Goal: Navigation & Orientation: Understand site structure

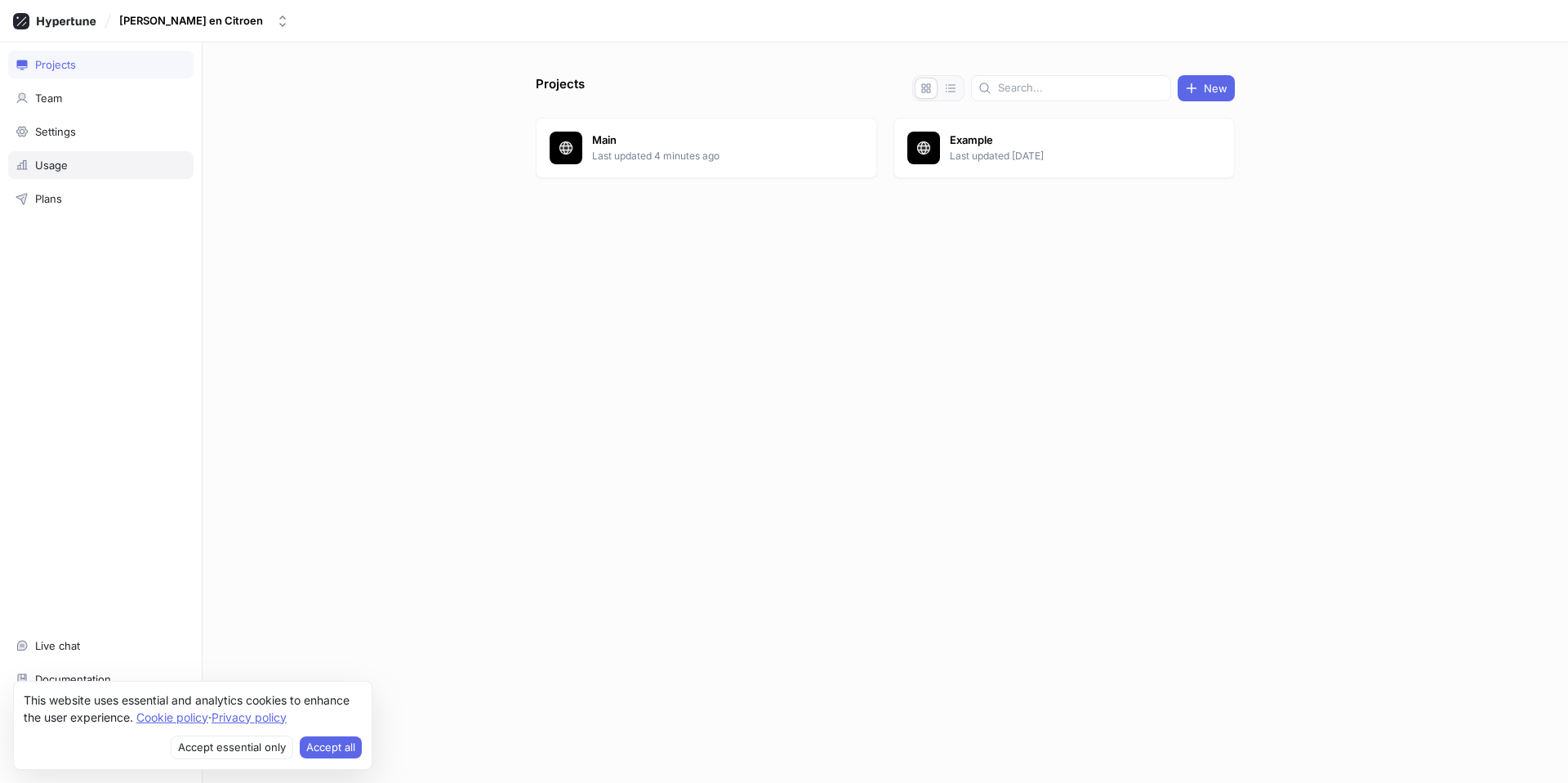
click at [55, 165] on div "Usage" at bounding box center [51, 166] width 32 height 13
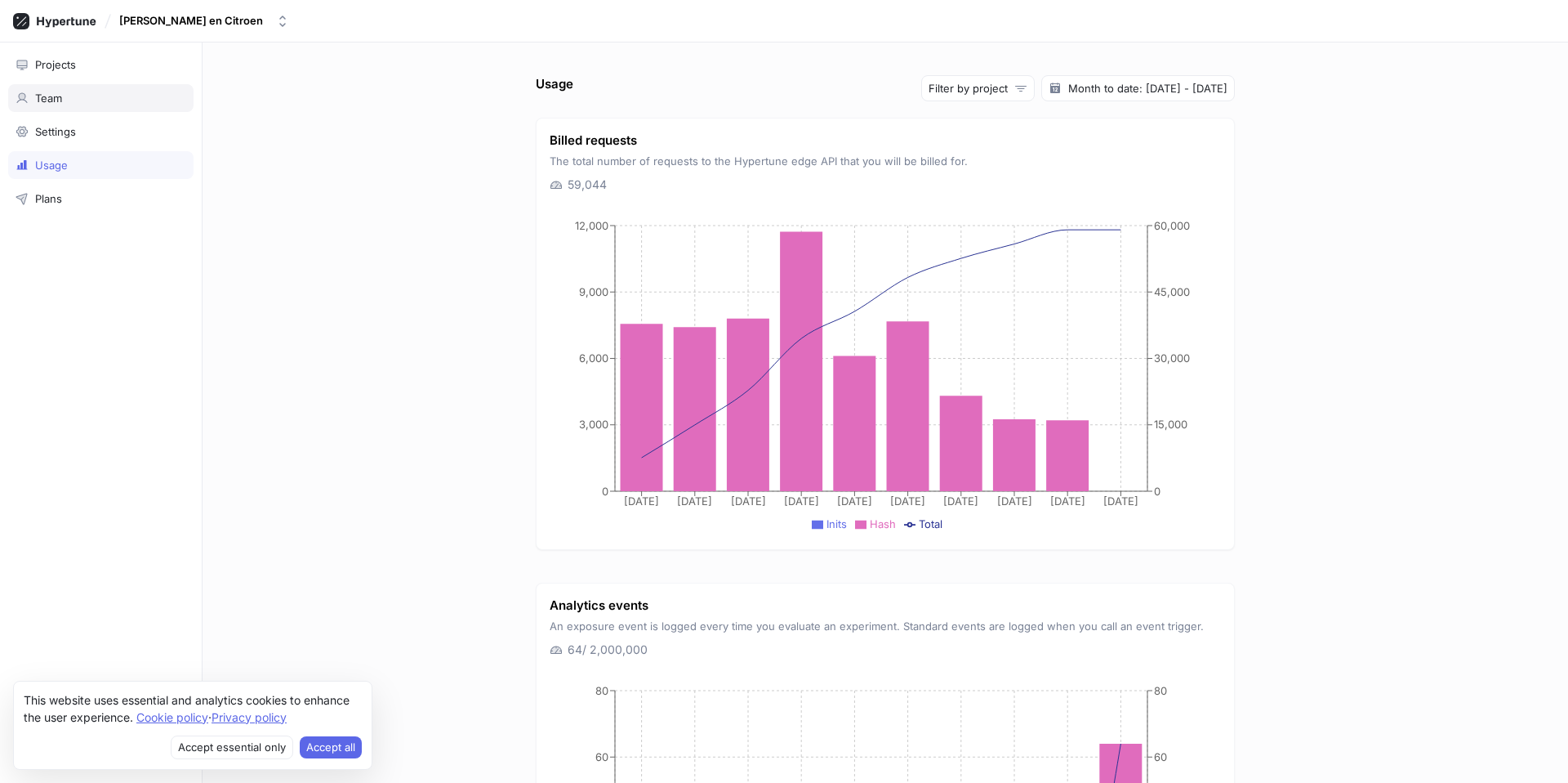
click at [81, 95] on div "Team" at bounding box center [101, 98] width 171 height 13
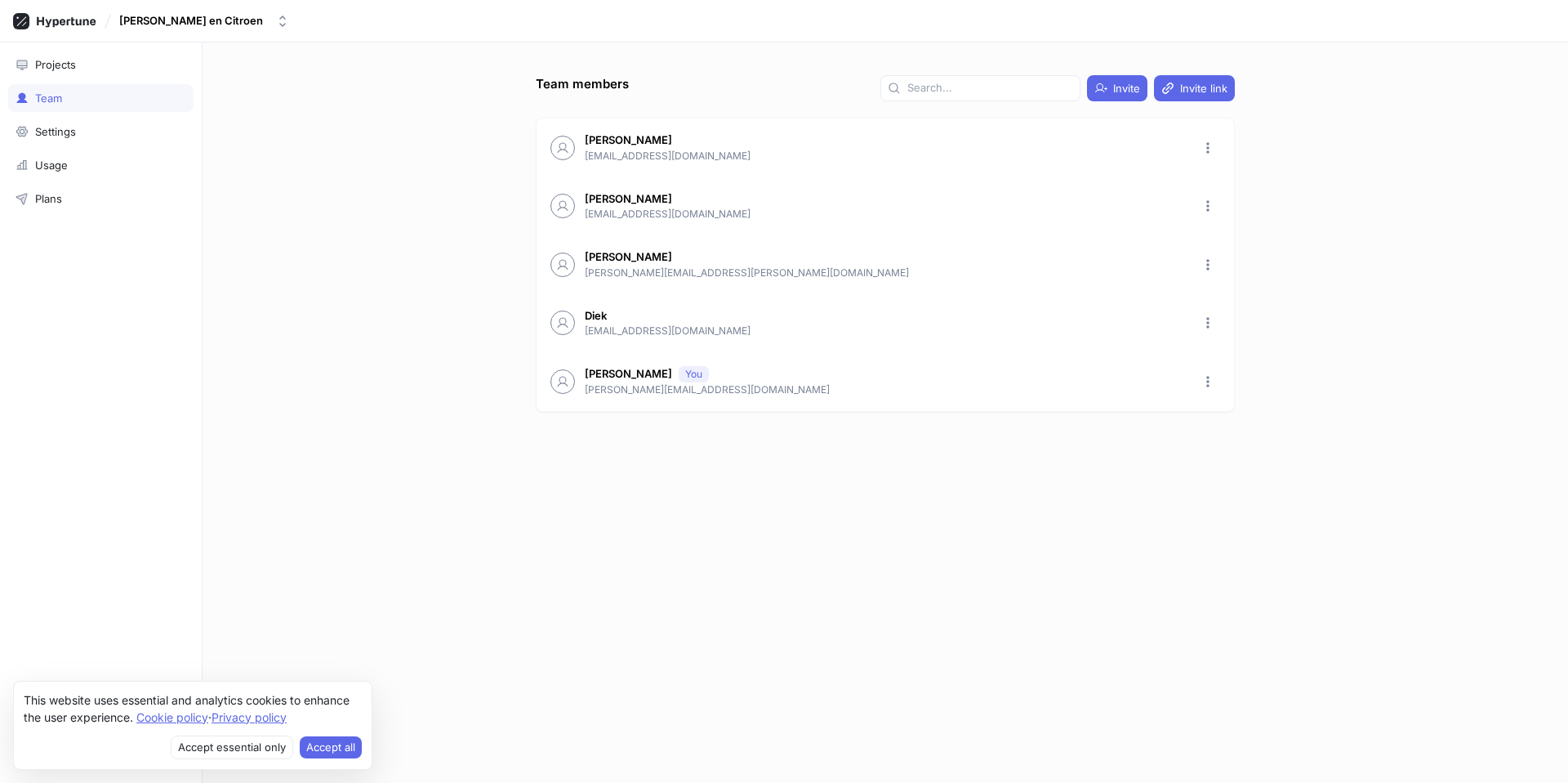
click at [70, 108] on div "Team" at bounding box center [101, 97] width 185 height 28
click at [64, 120] on div "Settings" at bounding box center [101, 131] width 185 height 28
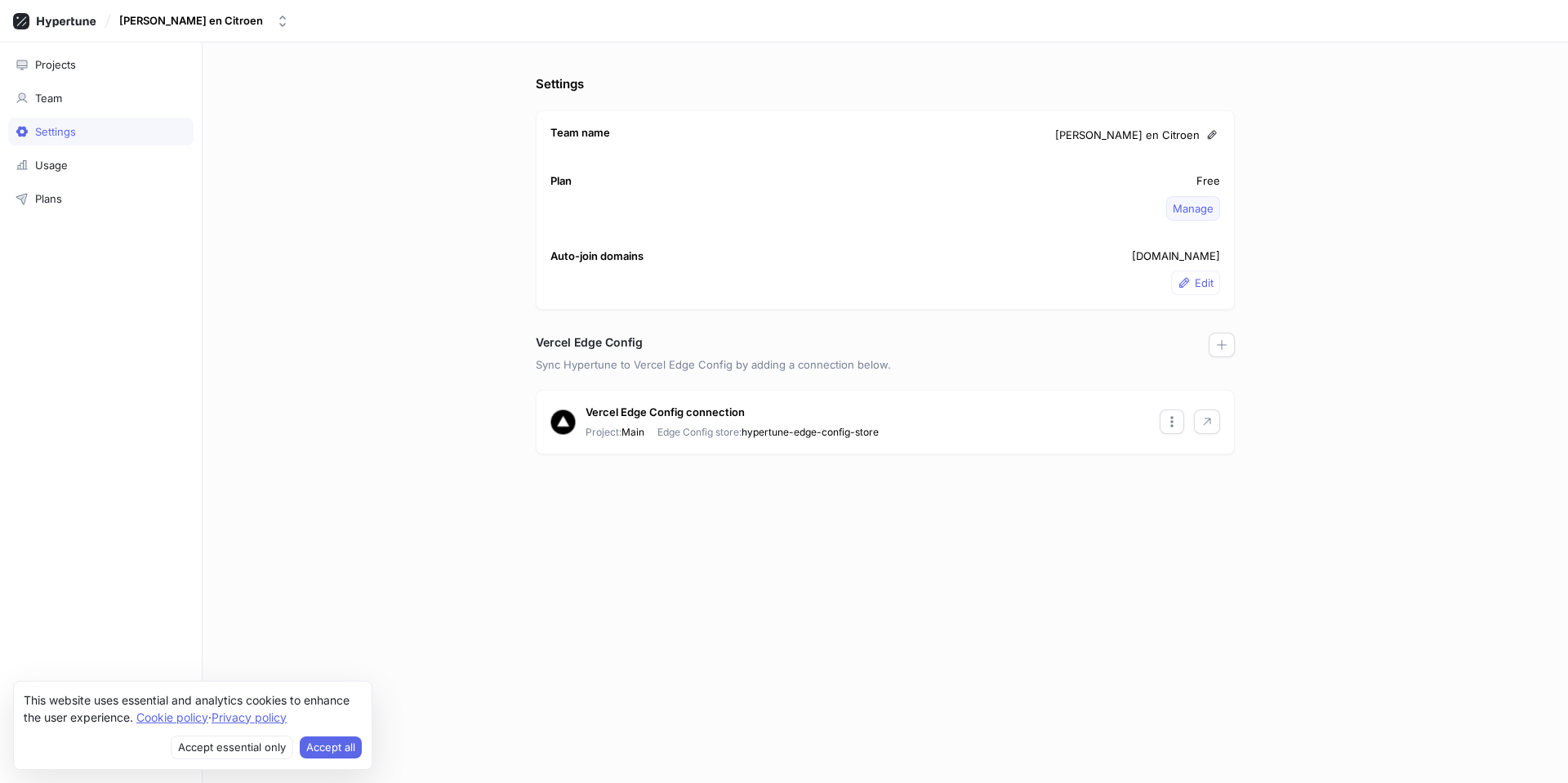
click at [1181, 206] on span "Manage" at bounding box center [1192, 208] width 41 height 10
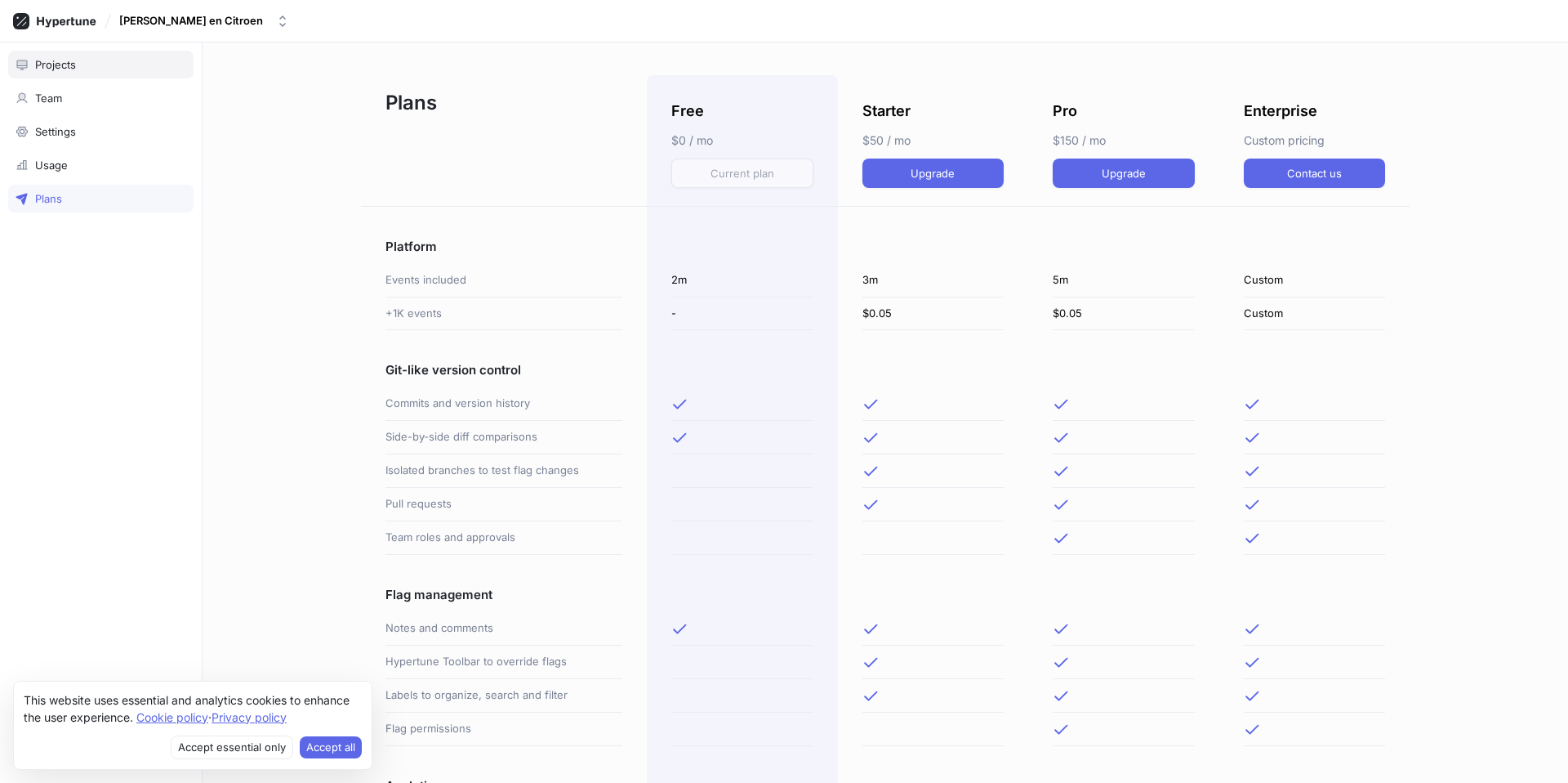
click at [91, 69] on div "Projects" at bounding box center [101, 65] width 171 height 13
